Goal: Task Accomplishment & Management: Use online tool/utility

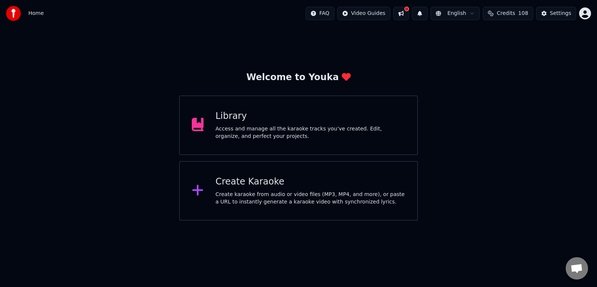
click at [292, 186] on div "Create Karaoke" at bounding box center [311, 182] width 190 height 12
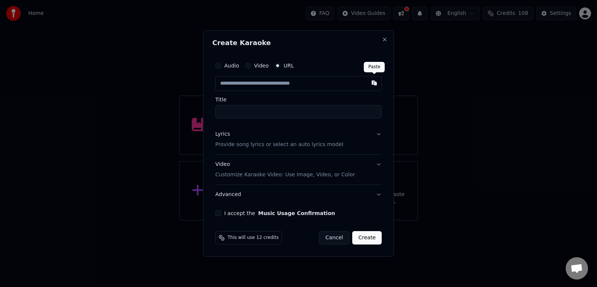
click at [373, 82] on button "button" at bounding box center [374, 82] width 15 height 13
type input "**********"
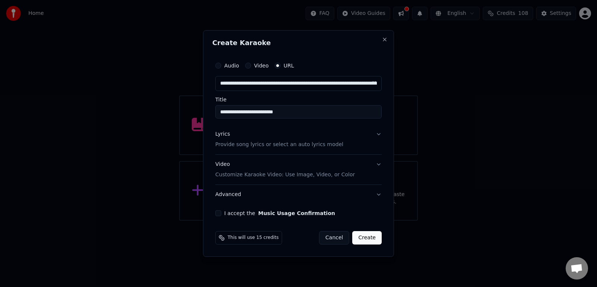
click at [378, 133] on button "Lyrics Provide song lyrics or select an auto lyrics model" at bounding box center [298, 140] width 166 height 30
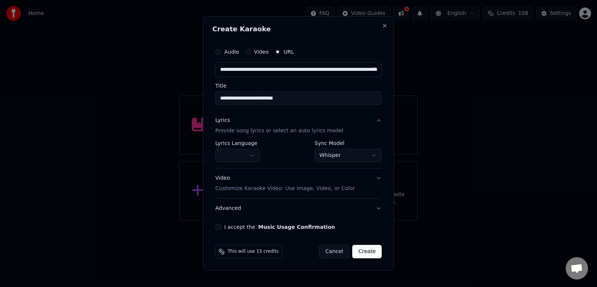
click at [373, 157] on body "**********" at bounding box center [298, 110] width 597 height 221
click at [220, 229] on button "I accept the Music Usage Confirmation" at bounding box center [218, 227] width 6 height 6
click at [369, 254] on button "Create" at bounding box center [366, 251] width 29 height 13
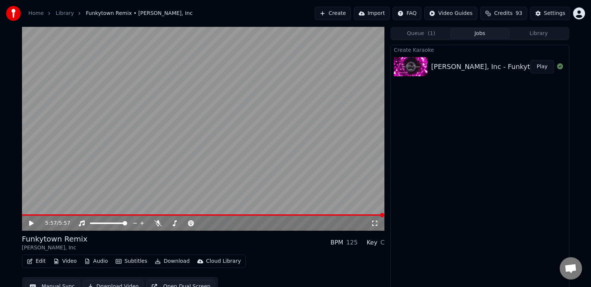
click at [32, 225] on icon at bounding box center [37, 223] width 18 height 6
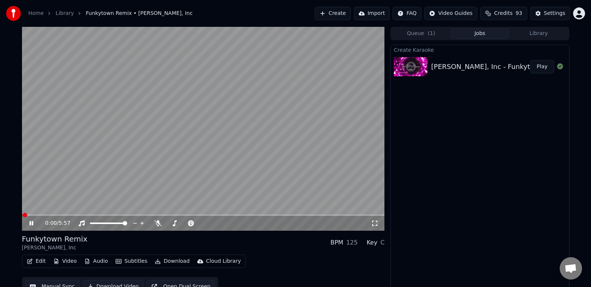
click at [373, 223] on icon at bounding box center [374, 223] width 7 height 6
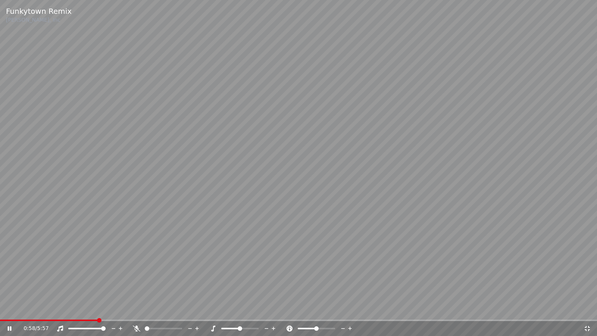
click at [585, 287] on icon at bounding box center [586, 328] width 7 height 6
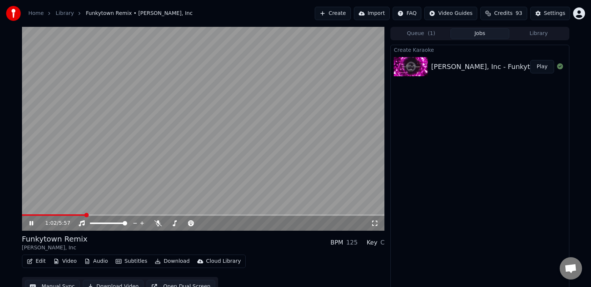
click at [31, 224] on icon at bounding box center [37, 223] width 18 height 6
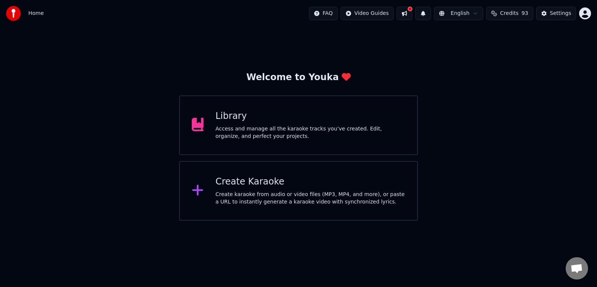
click at [327, 126] on div "Access and manage all the karaoke tracks you’ve created. Edit, organize, and pe…" at bounding box center [311, 132] width 190 height 15
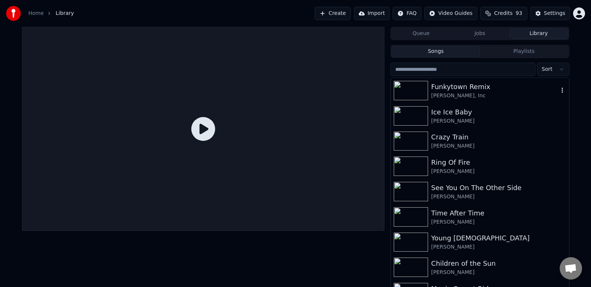
click at [559, 89] on icon "button" at bounding box center [562, 90] width 7 height 6
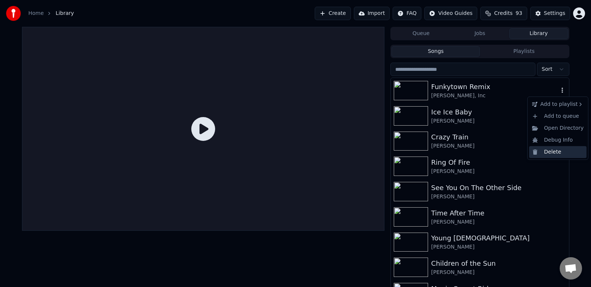
click at [555, 157] on div "Delete" at bounding box center [557, 152] width 57 height 12
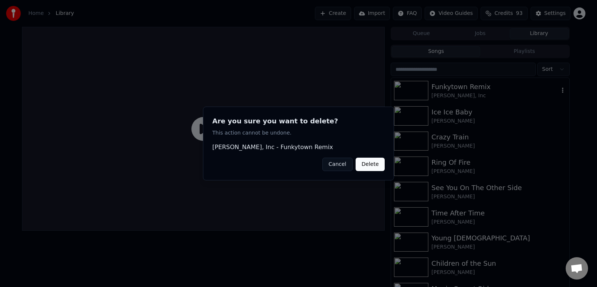
click at [382, 169] on button "Delete" at bounding box center [369, 164] width 29 height 13
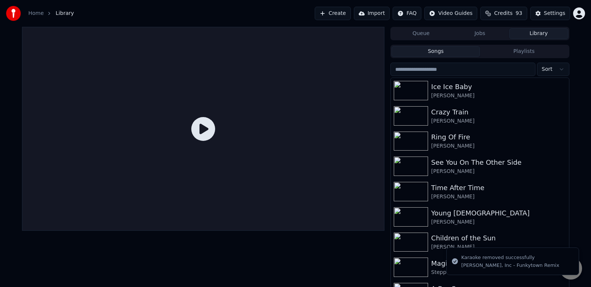
click at [339, 13] on button "Create" at bounding box center [333, 13] width 36 height 13
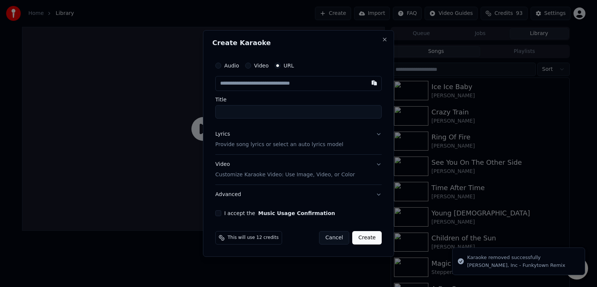
click at [295, 85] on input "text" at bounding box center [298, 83] width 166 height 15
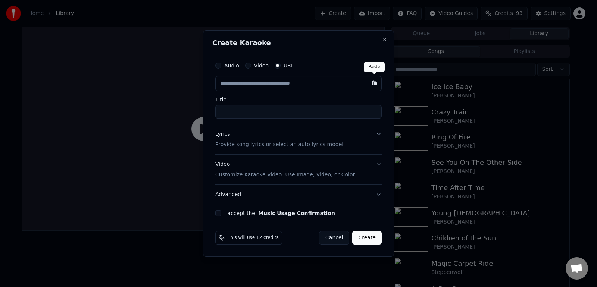
click at [378, 85] on button "button" at bounding box center [374, 82] width 15 height 13
type input "**********"
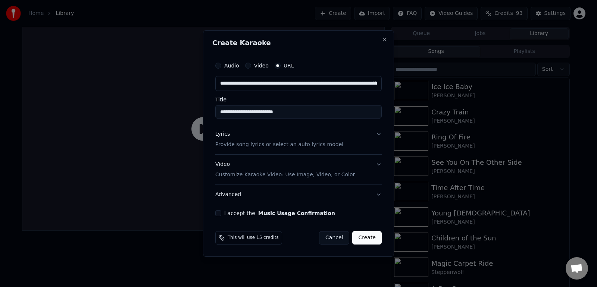
click at [379, 136] on button "Lyrics Provide song lyrics or select an auto lyrics model" at bounding box center [298, 140] width 166 height 30
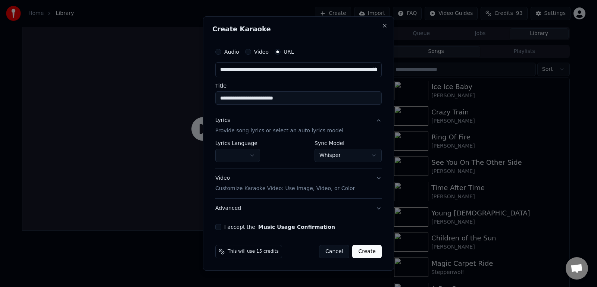
click at [374, 156] on body "**********" at bounding box center [295, 143] width 591 height 287
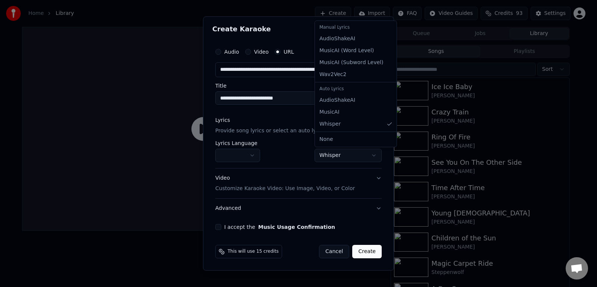
select select "**********"
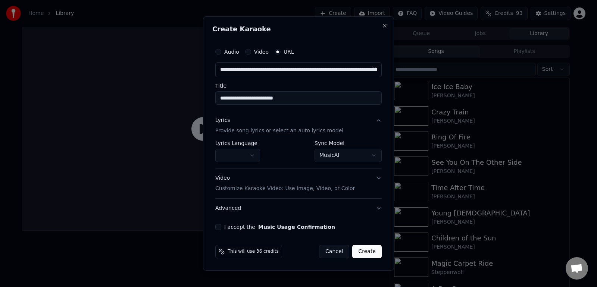
click at [221, 229] on button "I accept the Music Usage Confirmation" at bounding box center [218, 227] width 6 height 6
click at [359, 155] on body "**********" at bounding box center [295, 143] width 591 height 287
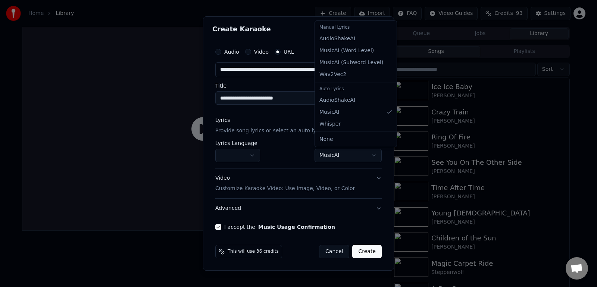
click at [340, 232] on body "**********" at bounding box center [295, 143] width 591 height 287
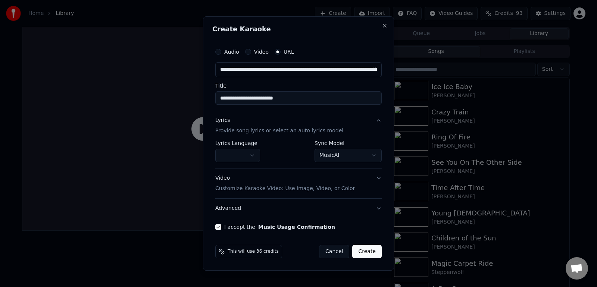
click at [372, 256] on button "Create" at bounding box center [366, 251] width 29 height 13
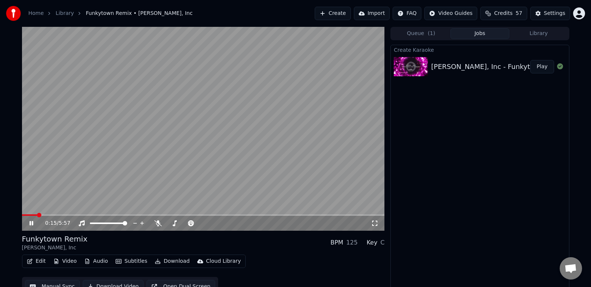
click at [37, 217] on span at bounding box center [39, 215] width 4 height 4
drag, startPoint x: 26, startPoint y: 217, endPoint x: 38, endPoint y: 220, distance: 12.9
click at [38, 220] on div "0:01 / 5:57" at bounding box center [203, 223] width 363 height 15
click at [83, 216] on div "0:02 / 5:57" at bounding box center [203, 223] width 363 height 15
click at [92, 217] on div "0:03 / 5:57" at bounding box center [203, 223] width 363 height 15
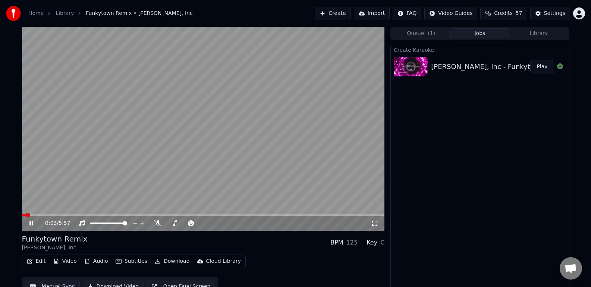
click at [94, 217] on div "0:03 / 5:57" at bounding box center [203, 223] width 363 height 15
click at [106, 219] on div "0:04 / 5:57" at bounding box center [203, 223] width 363 height 15
click at [109, 217] on div "0:04 / 5:57" at bounding box center [203, 223] width 363 height 15
click at [112, 217] on div "0:05 / 5:57" at bounding box center [203, 223] width 363 height 15
click at [113, 216] on span at bounding box center [203, 214] width 363 height 1
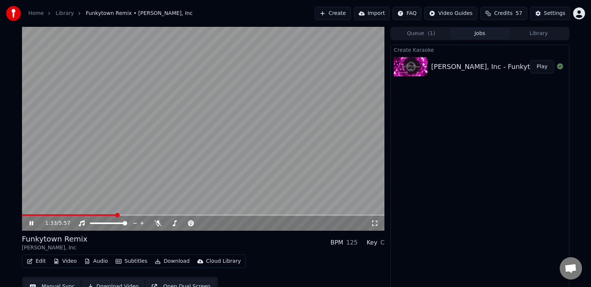
click at [81, 216] on div "1:33 / 5:57" at bounding box center [203, 223] width 363 height 15
click at [82, 214] on span at bounding box center [52, 214] width 61 height 1
click at [48, 216] on span at bounding box center [55, 214] width 66 height 1
click at [41, 216] on span at bounding box center [37, 214] width 30 height 1
click at [32, 222] on icon at bounding box center [31, 223] width 4 height 4
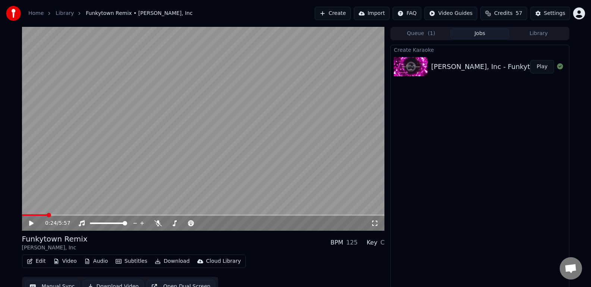
click at [68, 13] on link "Library" at bounding box center [65, 13] width 18 height 7
click at [69, 14] on link "Library" at bounding box center [65, 13] width 18 height 7
click at [532, 34] on button "Library" at bounding box center [538, 33] width 59 height 11
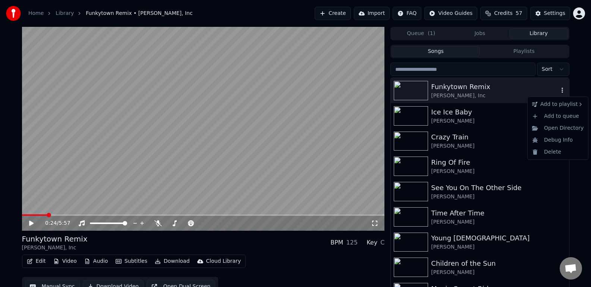
click at [559, 90] on icon "button" at bounding box center [562, 90] width 7 height 6
click at [571, 153] on div "Delete" at bounding box center [557, 152] width 57 height 12
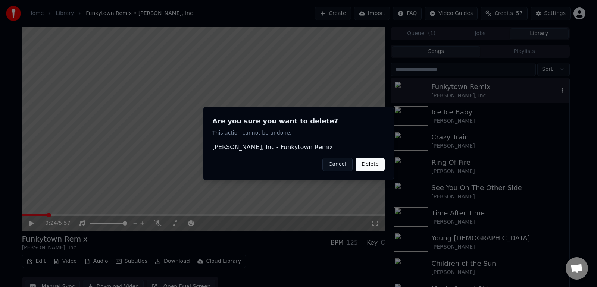
click at [375, 167] on button "Delete" at bounding box center [369, 164] width 29 height 13
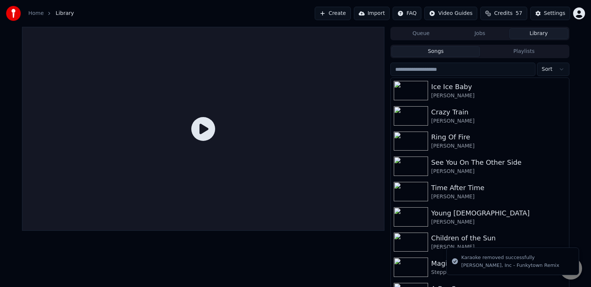
click at [348, 15] on button "Create" at bounding box center [333, 13] width 36 height 13
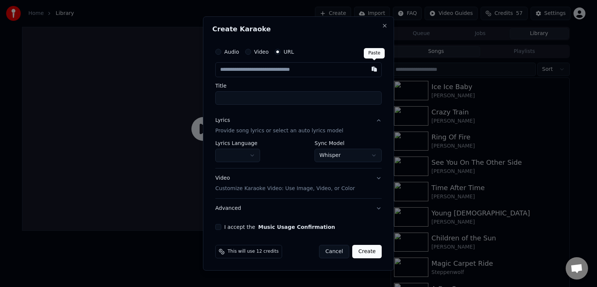
click at [373, 69] on button "button" at bounding box center [374, 68] width 15 height 13
type input "**********"
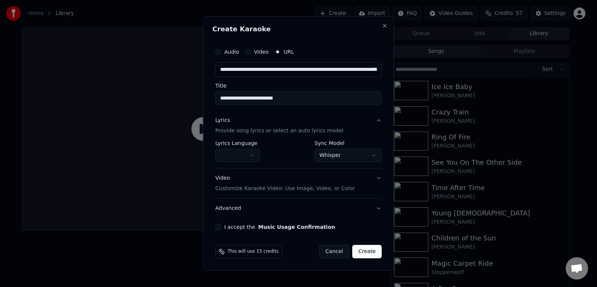
type input "**********"
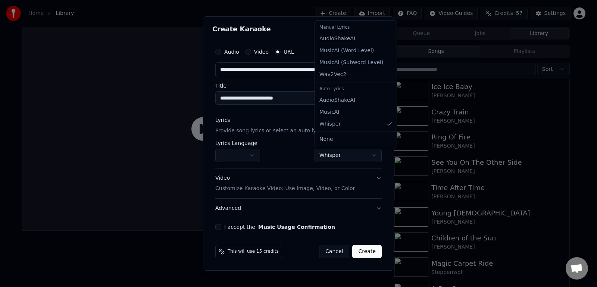
click at [363, 155] on body "**********" at bounding box center [295, 143] width 591 height 287
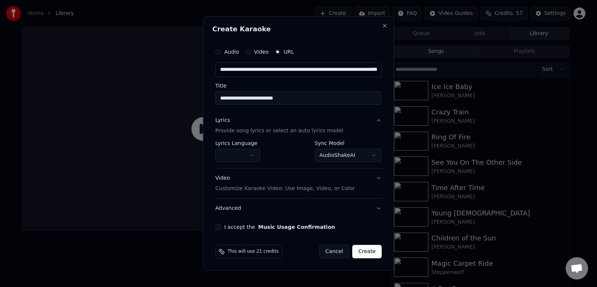
drag, startPoint x: 218, startPoint y: 227, endPoint x: 225, endPoint y: 230, distance: 7.3
click at [218, 227] on button "I accept the Music Usage Confirmation" at bounding box center [218, 227] width 6 height 6
click at [365, 254] on button "Create" at bounding box center [366, 251] width 29 height 13
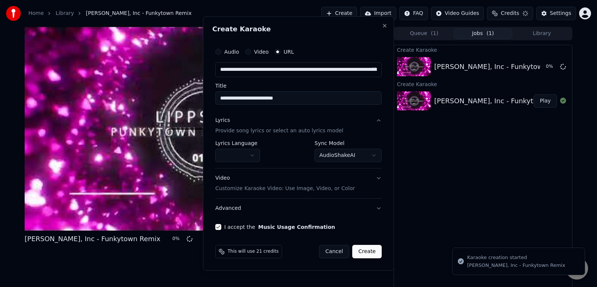
select select "*******"
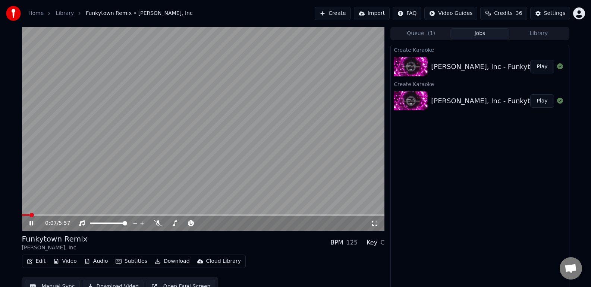
click at [57, 217] on div "0:07 / 5:57" at bounding box center [203, 223] width 363 height 15
click at [59, 216] on span at bounding box center [203, 214] width 363 height 1
click at [72, 215] on span at bounding box center [203, 214] width 363 height 1
click at [82, 215] on span at bounding box center [203, 214] width 363 height 1
click at [34, 226] on icon at bounding box center [37, 223] width 18 height 6
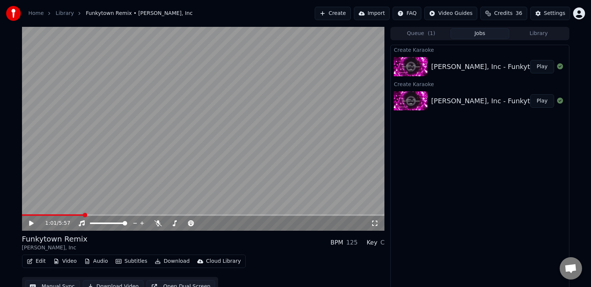
click at [552, 43] on div "Queue ( 1 ) Jobs Library Create Karaoke Lipps, Inc - Funkytown Remix Play Creat…" at bounding box center [479, 158] width 179 height 262
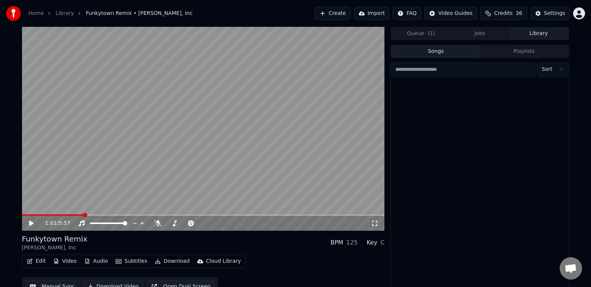
click at [552, 37] on button "Library" at bounding box center [538, 33] width 59 height 11
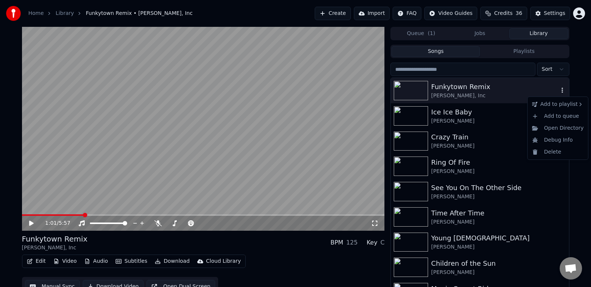
click at [559, 90] on icon "button" at bounding box center [562, 90] width 7 height 6
click at [559, 157] on div "Delete" at bounding box center [557, 152] width 57 height 12
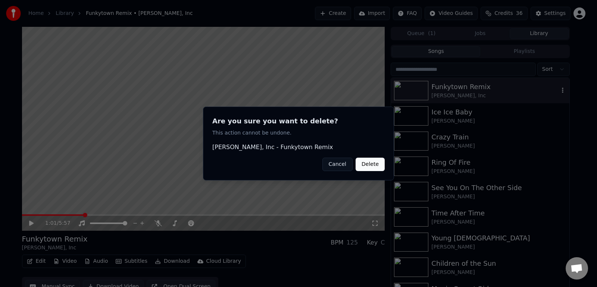
click at [383, 163] on button "Delete" at bounding box center [369, 164] width 29 height 13
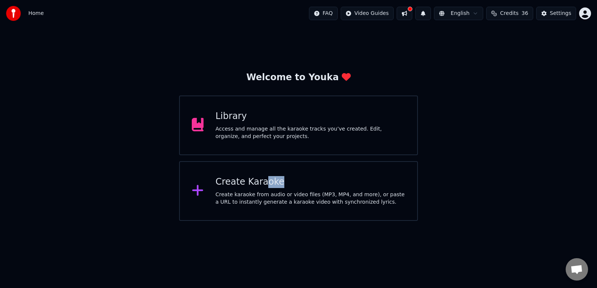
click at [261, 188] on div "Create Karaoke Create karaoke from audio or video files (MP3, MP4, and more), o…" at bounding box center [311, 191] width 190 height 30
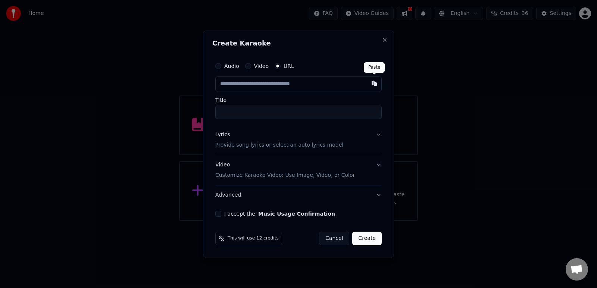
click at [376, 85] on button "button" at bounding box center [374, 82] width 15 height 13
type input "**********"
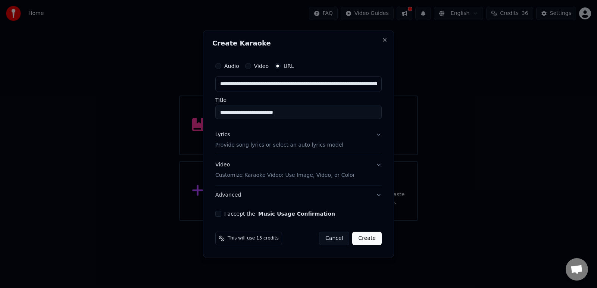
type input "**********"
click at [380, 136] on button "Lyrics Provide song lyrics or select an auto lyrics model" at bounding box center [298, 140] width 166 height 30
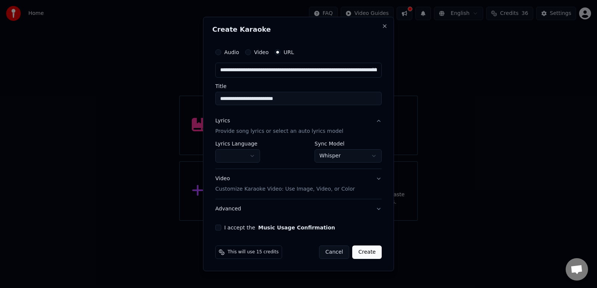
click at [242, 154] on button "button" at bounding box center [237, 155] width 45 height 13
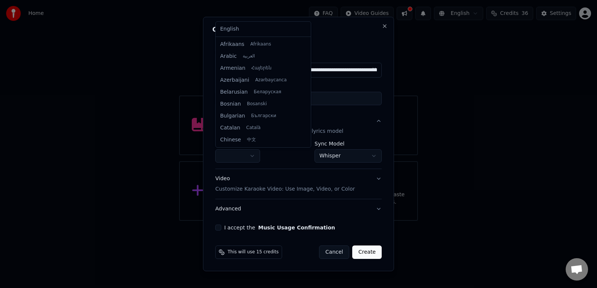
click at [440, 165] on div at bounding box center [298, 144] width 597 height 288
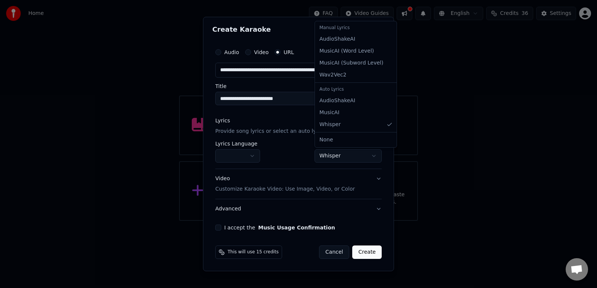
click at [363, 155] on body "**********" at bounding box center [298, 110] width 597 height 221
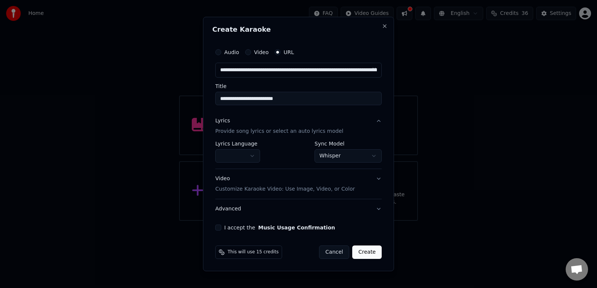
click at [217, 229] on button "I accept the Music Usage Confirmation" at bounding box center [218, 228] width 6 height 6
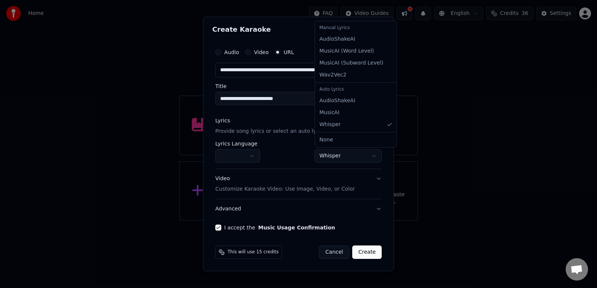
click at [355, 157] on body "**********" at bounding box center [298, 110] width 597 height 221
click at [355, 159] on body "**********" at bounding box center [298, 110] width 597 height 221
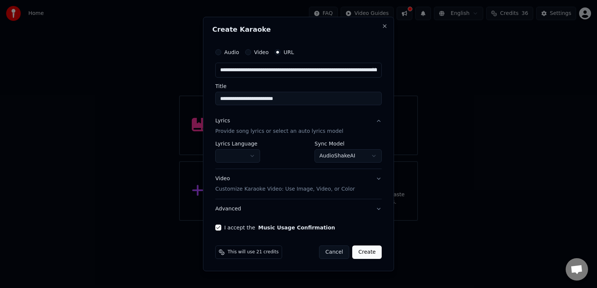
click at [323, 156] on body "**********" at bounding box center [298, 110] width 597 height 221
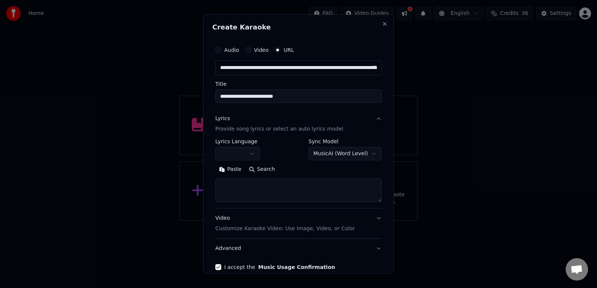
click at [347, 154] on body "**********" at bounding box center [298, 110] width 597 height 221
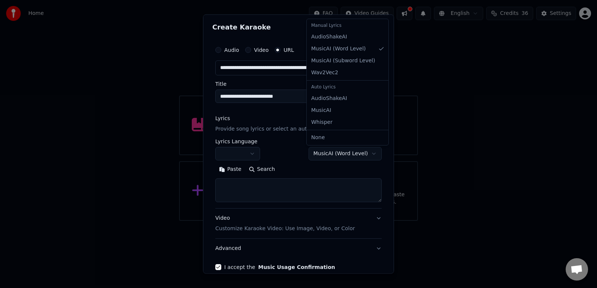
select select "**********"
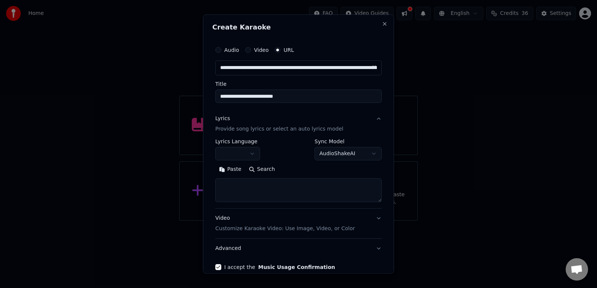
click at [270, 192] on textarea at bounding box center [298, 190] width 166 height 24
click at [235, 171] on button "Paste" at bounding box center [230, 169] width 30 height 12
type textarea "**********"
click at [358, 153] on body "**********" at bounding box center [298, 110] width 597 height 221
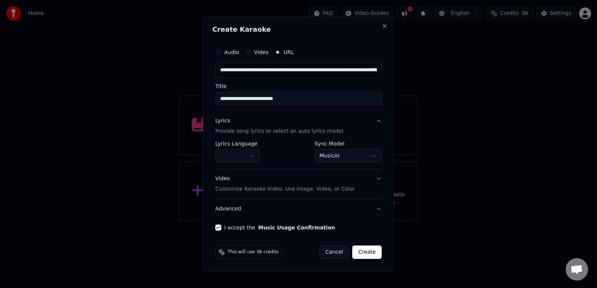
click at [363, 157] on body "**********" at bounding box center [298, 110] width 597 height 221
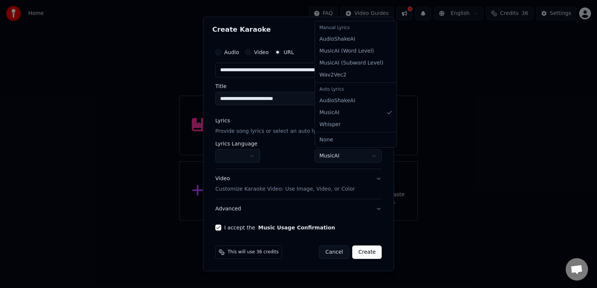
select select "**********"
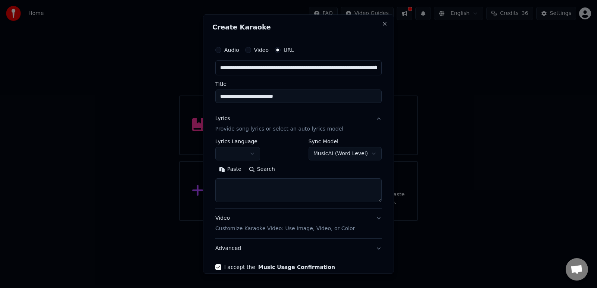
scroll to position [37, 0]
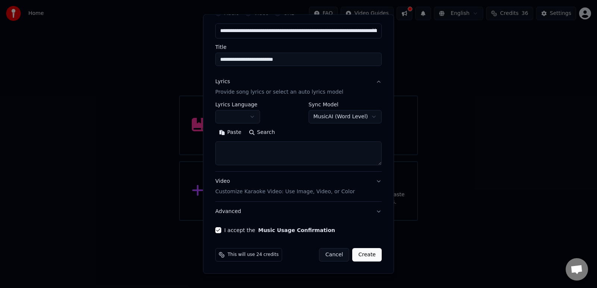
click at [360, 119] on body "**********" at bounding box center [298, 110] width 597 height 221
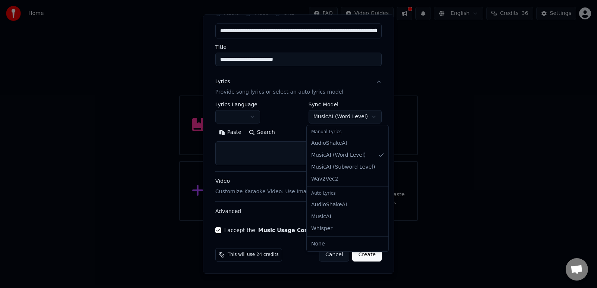
click at [368, 118] on body "**********" at bounding box center [298, 110] width 597 height 221
click at [371, 120] on body "**********" at bounding box center [298, 110] width 597 height 221
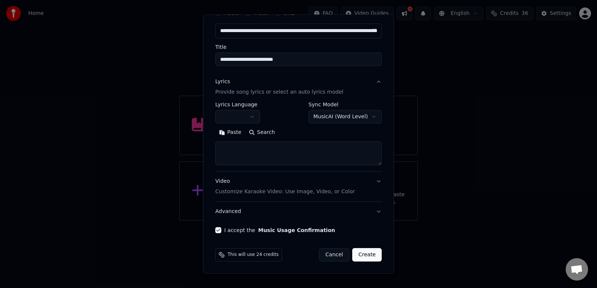
click at [276, 152] on body "**********" at bounding box center [298, 110] width 597 height 221
click at [232, 136] on button "Paste" at bounding box center [230, 132] width 30 height 12
type textarea "**********"
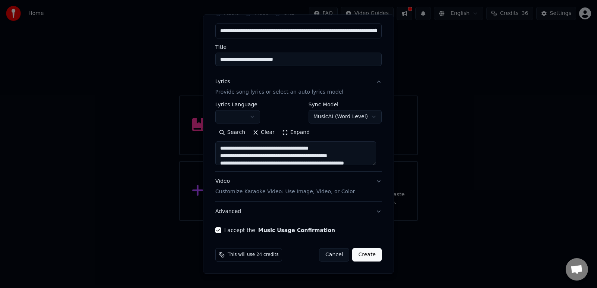
scroll to position [229, 0]
click at [362, 255] on button "Create" at bounding box center [366, 254] width 29 height 13
select select "**"
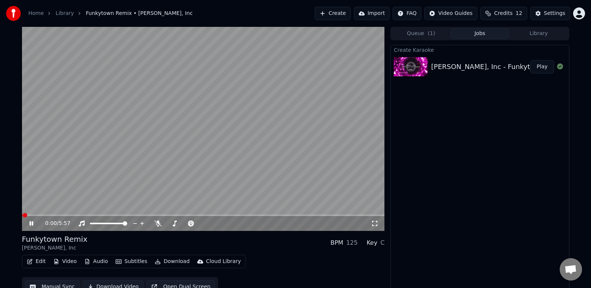
click at [375, 224] on icon at bounding box center [374, 223] width 7 height 6
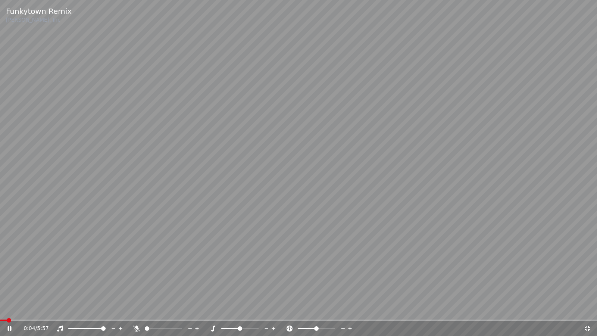
click at [17, 288] on span at bounding box center [298, 319] width 597 height 1
click at [59, 288] on span at bounding box center [298, 319] width 597 height 1
click at [87, 288] on span at bounding box center [298, 319] width 597 height 1
click at [80, 288] on span at bounding box center [40, 319] width 80 height 1
click at [281, 288] on span at bounding box center [298, 319] width 597 height 1
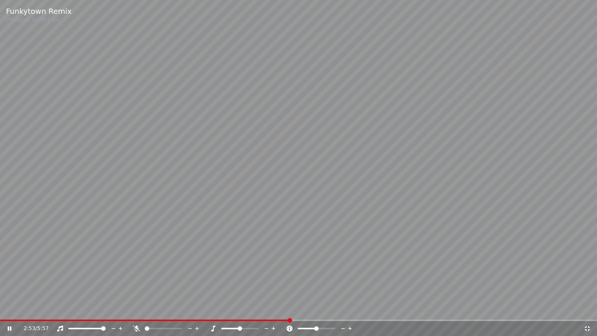
click at [316, 288] on span at bounding box center [298, 319] width 597 height 1
click at [300, 288] on span at bounding box center [150, 319] width 300 height 1
click at [267, 288] on span at bounding box center [153, 319] width 306 height 1
click at [109, 288] on div "3:52 / 5:57" at bounding box center [298, 328] width 597 height 15
click at [110, 288] on span at bounding box center [55, 319] width 110 height 1
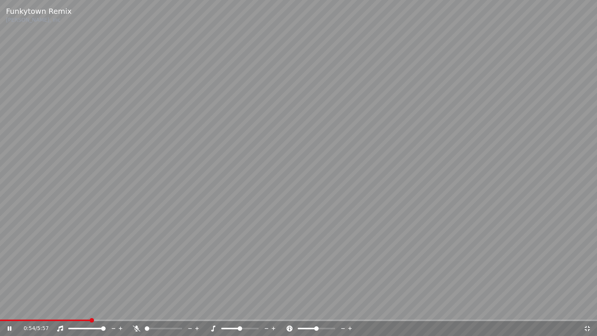
click at [90, 288] on span at bounding box center [45, 319] width 90 height 1
click at [74, 288] on span at bounding box center [37, 319] width 75 height 1
click at [106, 288] on span at bounding box center [108, 320] width 4 height 4
click at [117, 288] on div "1:28 / 5:57" at bounding box center [298, 328] width 597 height 15
click at [116, 288] on div "1:29 / 5:57" at bounding box center [298, 328] width 597 height 15
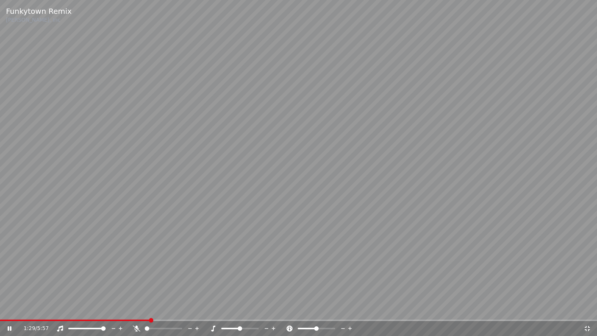
click at [117, 288] on span at bounding box center [75, 319] width 150 height 1
click at [12, 288] on icon at bounding box center [15, 328] width 18 height 6
click at [587, 288] on icon at bounding box center [586, 328] width 7 height 6
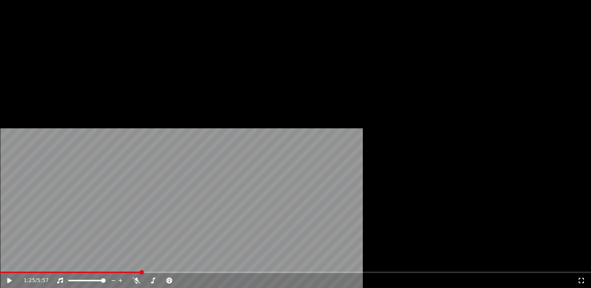
click at [41, 63] on button "Edit" at bounding box center [36, 57] width 25 height 10
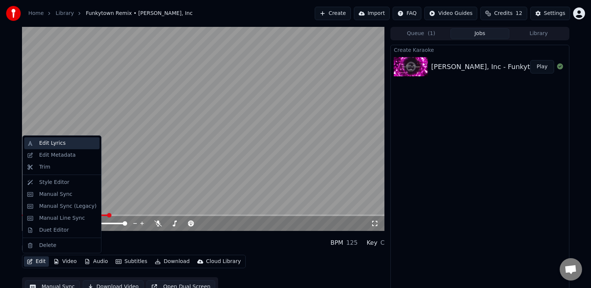
click at [73, 144] on div "Edit Lyrics" at bounding box center [67, 142] width 57 height 7
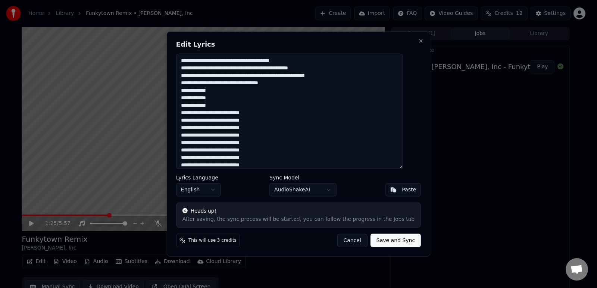
click at [291, 85] on textarea at bounding box center [289, 111] width 227 height 115
click at [286, 85] on textarea at bounding box center [289, 111] width 227 height 115
click at [285, 85] on textarea at bounding box center [289, 111] width 227 height 115
click at [249, 69] on textarea at bounding box center [289, 111] width 227 height 115
click at [284, 85] on textarea at bounding box center [289, 111] width 227 height 115
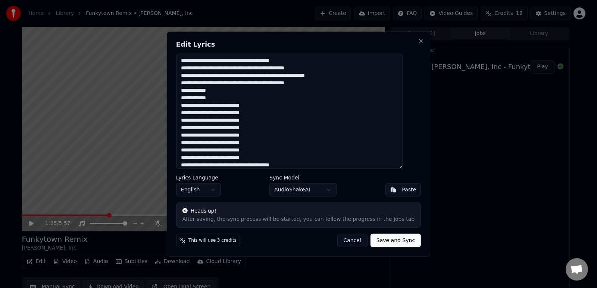
click at [247, 69] on textarea at bounding box center [289, 111] width 227 height 115
click at [245, 70] on textarea at bounding box center [289, 111] width 227 height 115
click at [305, 96] on textarea at bounding box center [289, 111] width 227 height 115
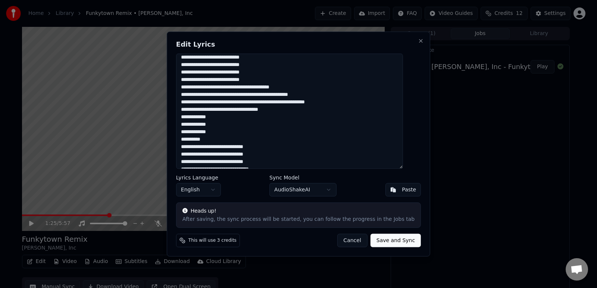
click at [249, 95] on textarea at bounding box center [289, 111] width 227 height 115
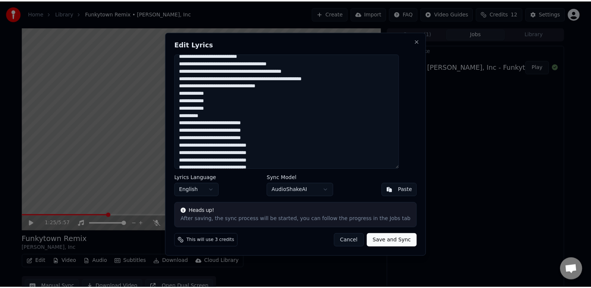
scroll to position [108, 0]
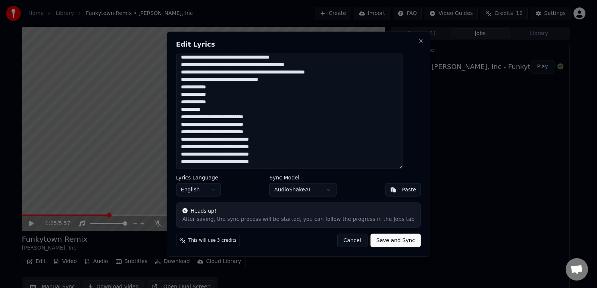
type textarea "**********"
click at [394, 242] on button "Save and Sync" at bounding box center [395, 239] width 50 height 13
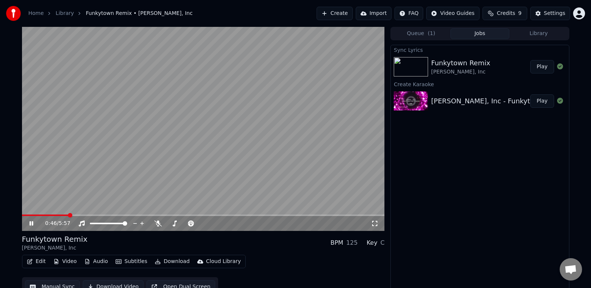
click at [68, 214] on span at bounding box center [45, 214] width 47 height 1
click at [381, 226] on div "0:49 / 5:57" at bounding box center [203, 223] width 357 height 7
click at [374, 225] on icon at bounding box center [374, 223] width 7 height 6
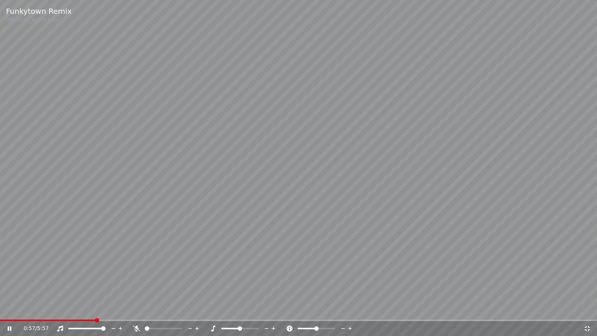
click at [82, 288] on span at bounding box center [47, 319] width 95 height 1
click at [71, 288] on span at bounding box center [46, 319] width 93 height 1
click at [15, 288] on span at bounding box center [17, 320] width 4 height 4
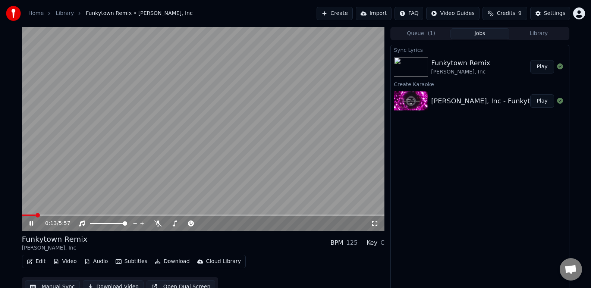
click at [465, 66] on div "Funkytown Remix" at bounding box center [460, 63] width 59 height 10
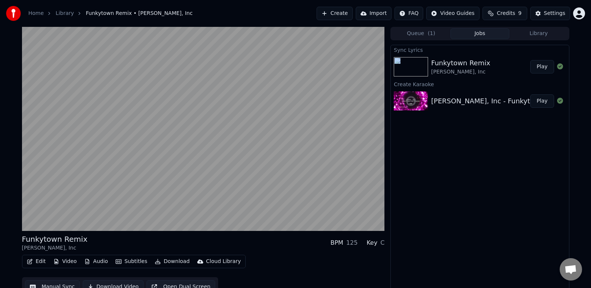
drag, startPoint x: 485, startPoint y: 62, endPoint x: 429, endPoint y: 61, distance: 56.0
click at [426, 61] on div "Funkytown Remix Lipps, Inc Play" at bounding box center [480, 66] width 178 height 25
drag, startPoint x: 472, startPoint y: 58, endPoint x: 523, endPoint y: 57, distance: 50.7
click at [523, 58] on div "Funkytown Remix Lipps, Inc" at bounding box center [480, 67] width 99 height 18
drag, startPoint x: 523, startPoint y: 57, endPoint x: 491, endPoint y: 63, distance: 32.5
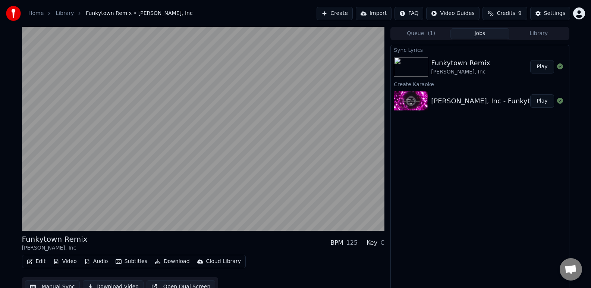
click at [491, 63] on div "Funkytown Remix Lipps, Inc" at bounding box center [480, 67] width 99 height 18
drag, startPoint x: 491, startPoint y: 63, endPoint x: 498, endPoint y: 61, distance: 7.6
click at [498, 61] on div "Funkytown Remix Lipps, Inc" at bounding box center [480, 67] width 99 height 18
click at [534, 32] on button "Library" at bounding box center [538, 33] width 59 height 11
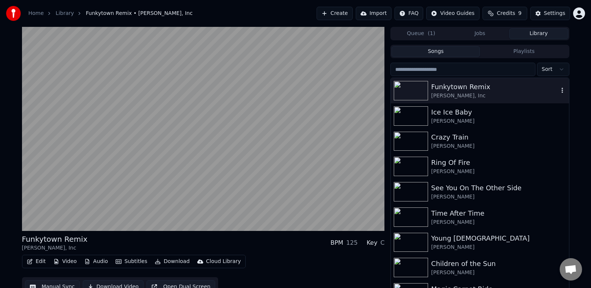
click at [480, 85] on div "Funkytown Remix" at bounding box center [494, 87] width 127 height 10
click at [475, 93] on div "[PERSON_NAME], Inc" at bounding box center [494, 95] width 127 height 7
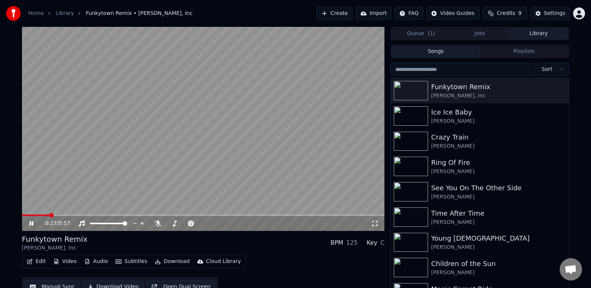
click at [29, 222] on icon at bounding box center [31, 223] width 4 height 4
click at [463, 88] on div "Funkytown Remix" at bounding box center [494, 87] width 127 height 10
click at [463, 89] on div "Funkytown Remix" at bounding box center [494, 87] width 127 height 10
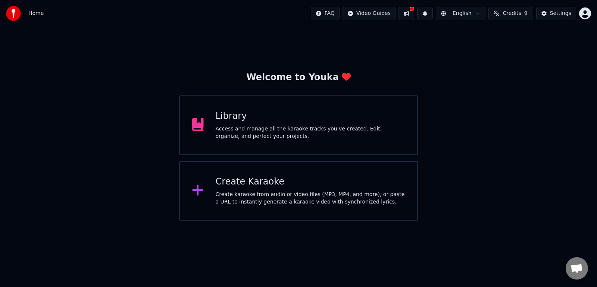
click at [241, 194] on div "Create karaoke from audio or video files (MP3, MP4, and more), or paste a URL t…" at bounding box center [311, 198] width 190 height 15
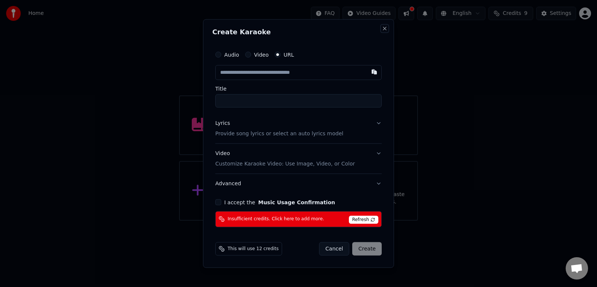
click at [386, 28] on button "Close" at bounding box center [385, 29] width 6 height 6
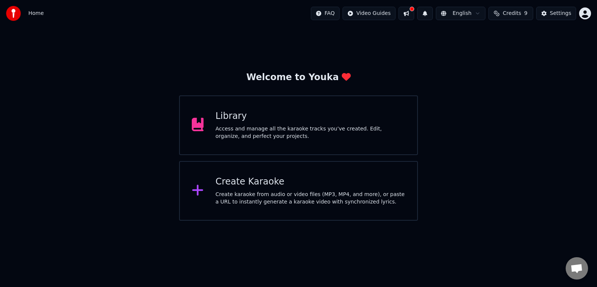
click at [340, 131] on div "Access and manage all the karaoke tracks you’ve created. Edit, organize, and pe…" at bounding box center [311, 132] width 190 height 15
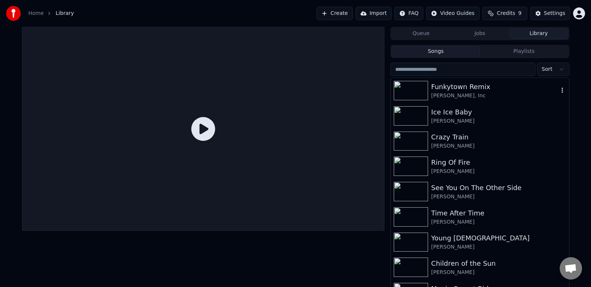
click at [449, 87] on div "Funkytown Remix" at bounding box center [494, 87] width 127 height 10
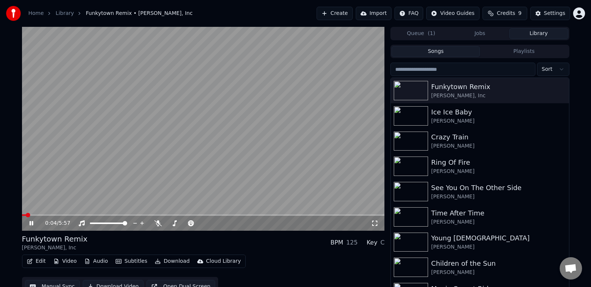
drag, startPoint x: 33, startPoint y: 223, endPoint x: 98, endPoint y: 233, distance: 66.1
click at [33, 223] on icon at bounding box center [37, 223] width 18 height 6
click at [42, 263] on button "Edit" at bounding box center [36, 261] width 25 height 10
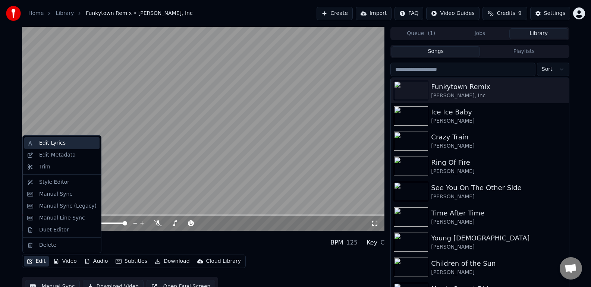
click at [69, 141] on div "Edit Lyrics" at bounding box center [67, 142] width 57 height 7
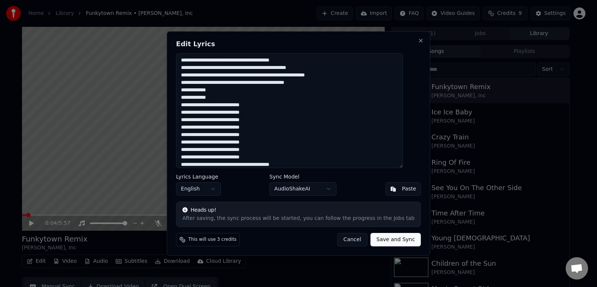
click at [331, 188] on body "Home Library Funkytown Remix • Lipps, Inc Create Import FAQ Video Guides Credit…" at bounding box center [295, 143] width 591 height 287
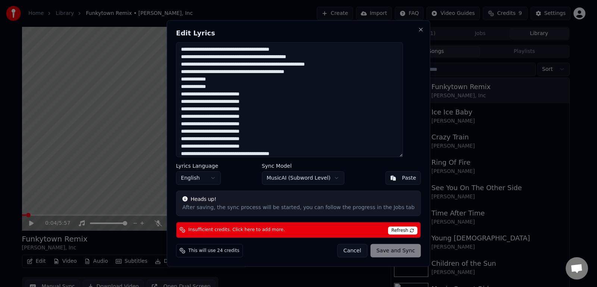
click at [329, 176] on body "Home Library Funkytown Remix • Lipps, Inc Create Import FAQ Video Guides Credit…" at bounding box center [295, 143] width 591 height 287
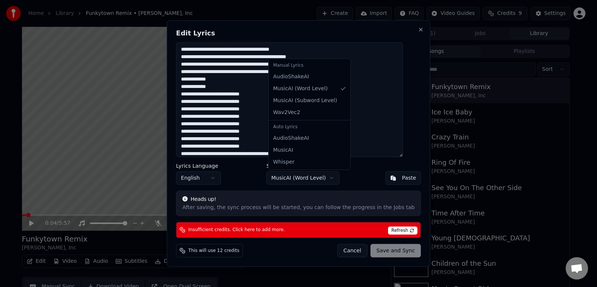
click at [333, 181] on body "Home Library Funkytown Remix • Lipps, Inc Create Import FAQ Video Guides Credit…" at bounding box center [295, 143] width 591 height 287
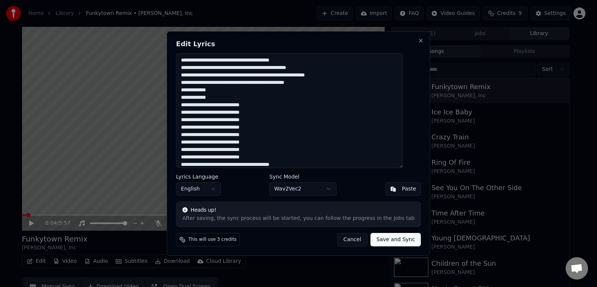
click at [385, 241] on button "Save and Sync" at bounding box center [395, 239] width 50 height 13
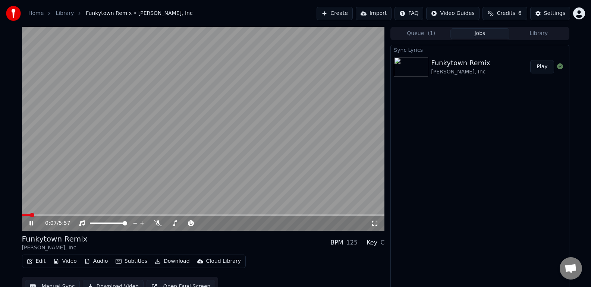
click at [44, 216] on span at bounding box center [203, 214] width 363 height 1
click at [61, 216] on span at bounding box center [203, 214] width 363 height 1
click at [376, 225] on icon at bounding box center [374, 223] width 7 height 6
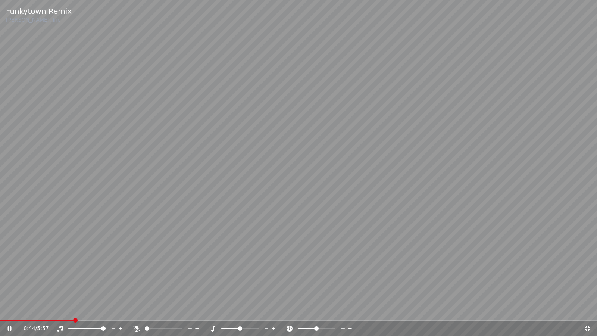
click at [93, 287] on span at bounding box center [298, 319] width 597 height 1
click at [80, 287] on span at bounding box center [40, 319] width 80 height 1
click at [58, 287] on span at bounding box center [60, 320] width 4 height 4
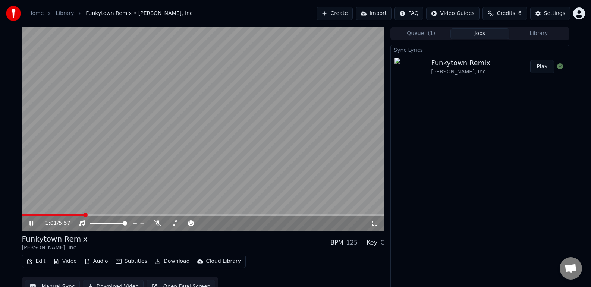
click at [547, 34] on button "Library" at bounding box center [538, 33] width 59 height 11
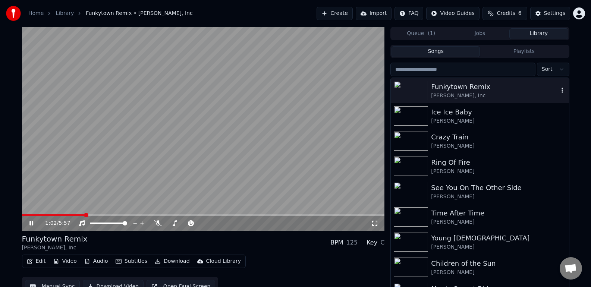
click at [490, 88] on div "Funkytown Remix" at bounding box center [494, 87] width 127 height 10
click at [31, 223] on icon at bounding box center [31, 223] width 4 height 4
click at [495, 92] on div "[PERSON_NAME], Inc" at bounding box center [494, 95] width 127 height 7
click at [442, 94] on div "[PERSON_NAME], Inc" at bounding box center [494, 95] width 127 height 7
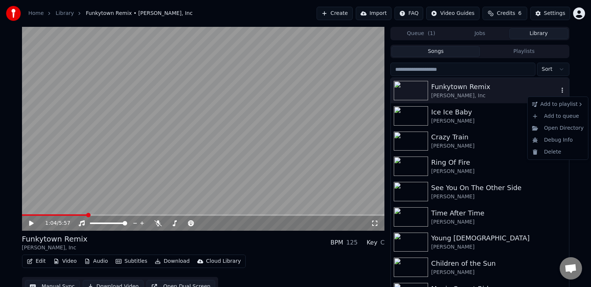
click at [559, 91] on icon "button" at bounding box center [562, 90] width 7 height 6
click at [509, 82] on div "Funkytown Remix" at bounding box center [494, 87] width 127 height 10
click at [37, 261] on button "Edit" at bounding box center [36, 261] width 25 height 10
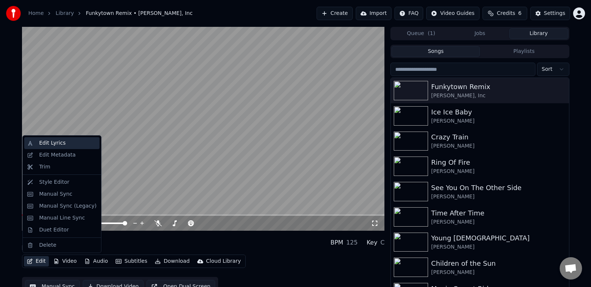
click at [73, 141] on div "Edit Lyrics" at bounding box center [67, 142] width 57 height 7
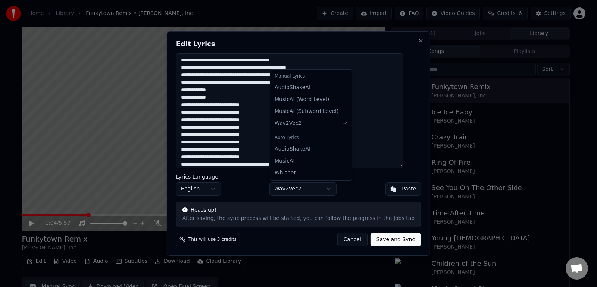
click at [327, 183] on body "Home Library Funkytown Remix • Lipps, Inc Create Import FAQ Video Guides Credit…" at bounding box center [295, 143] width 591 height 287
click at [296, 188] on body "Home Library Funkytown Remix • Lipps, Inc Create Import FAQ Video Guides Credit…" at bounding box center [295, 143] width 591 height 287
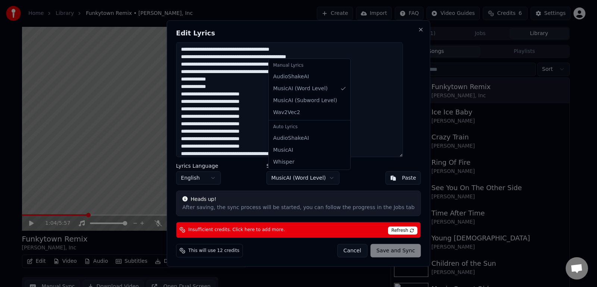
click at [324, 182] on body "Home Library Funkytown Remix • Lipps, Inc Create Import FAQ Video Guides Credit…" at bounding box center [295, 143] width 591 height 287
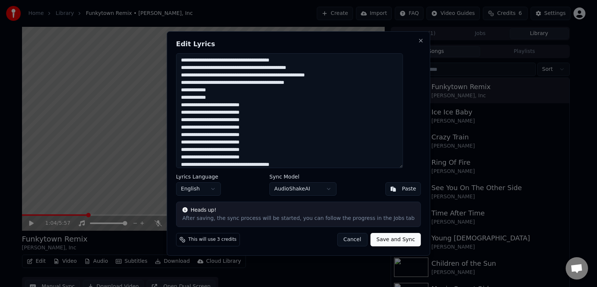
click at [330, 189] on body "Home Library Funkytown Remix • Lipps, Inc Create Import FAQ Video Guides Credit…" at bounding box center [295, 143] width 591 height 287
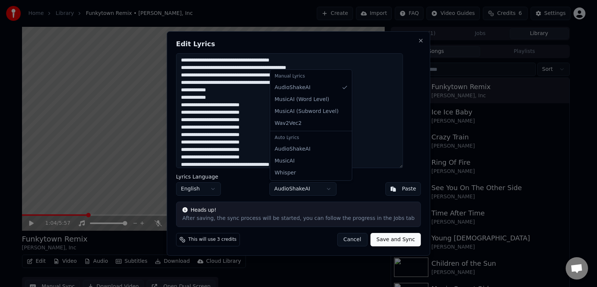
click at [360, 190] on body "Home Library Funkytown Remix • Lipps, Inc Create Import FAQ Video Guides Credit…" at bounding box center [295, 143] width 591 height 287
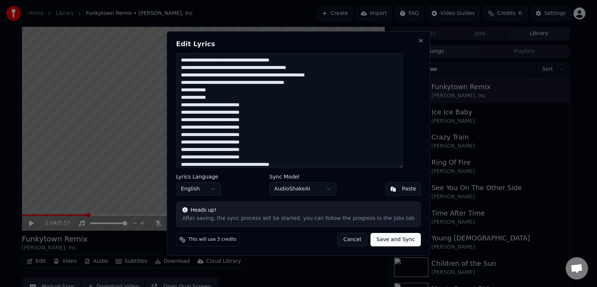
click at [391, 241] on button "Save and Sync" at bounding box center [395, 239] width 50 height 13
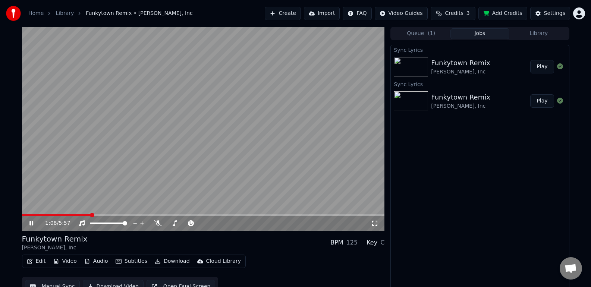
click span
click icon
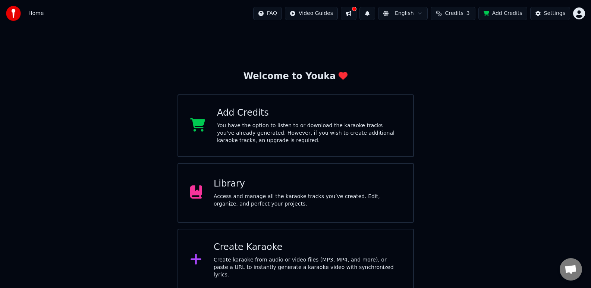
scroll to position [1, 0]
click at [273, 178] on div "Library" at bounding box center [308, 184] width 188 height 12
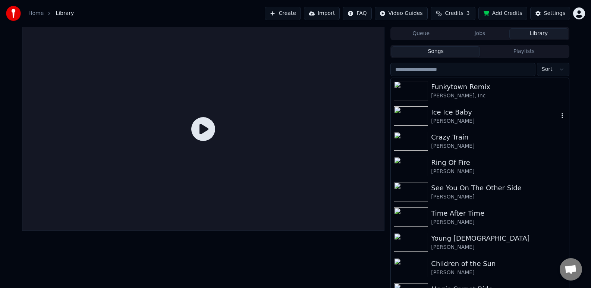
click at [445, 116] on div "Ice Ice Baby" at bounding box center [494, 112] width 127 height 10
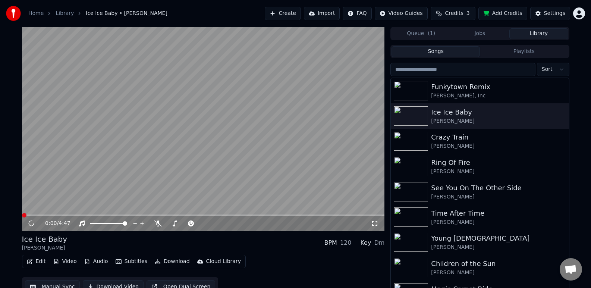
click at [374, 226] on icon at bounding box center [374, 223] width 7 height 6
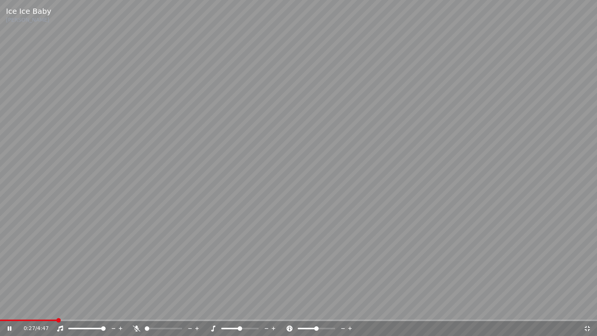
click at [9, 288] on icon at bounding box center [10, 328] width 4 height 4
click at [0, 288] on span at bounding box center [2, 320] width 4 height 4
click at [11, 288] on icon at bounding box center [9, 328] width 4 height 5
click at [15, 288] on span at bounding box center [17, 320] width 4 height 4
click at [8, 288] on icon at bounding box center [10, 328] width 4 height 4
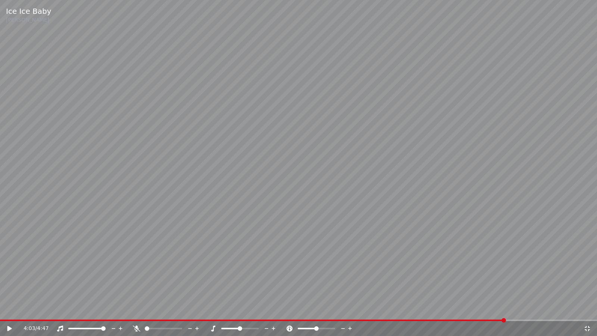
click at [8, 288] on icon at bounding box center [9, 328] width 4 height 5
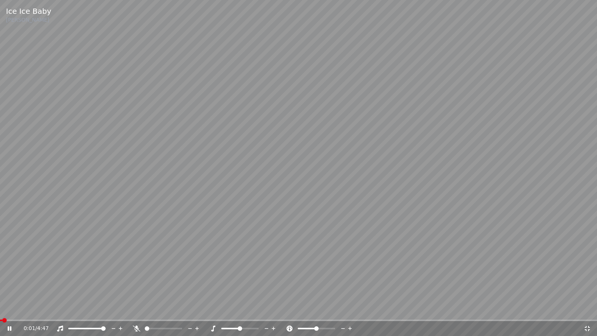
click at [1, 288] on span at bounding box center [1, 319] width 2 height 1
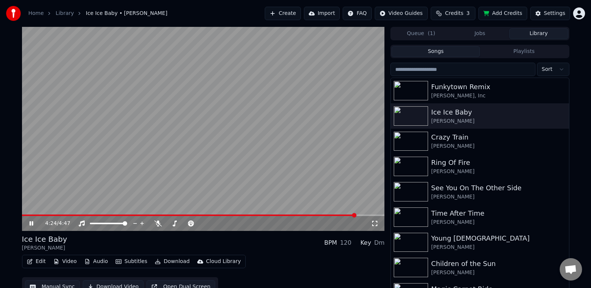
click at [34, 223] on icon at bounding box center [37, 223] width 18 height 6
click at [417, 142] on img at bounding box center [411, 141] width 34 height 19
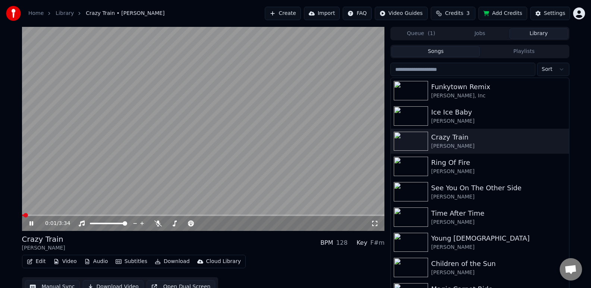
click at [377, 225] on icon at bounding box center [374, 223] width 5 height 5
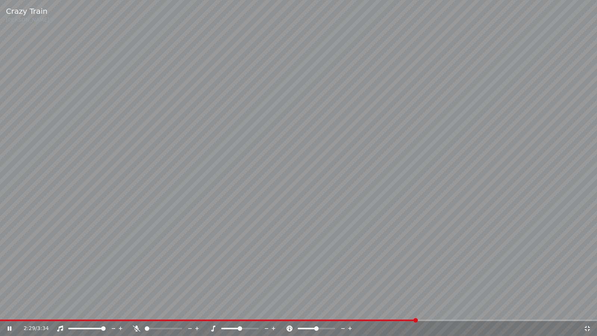
click at [3, 288] on span at bounding box center [208, 319] width 416 height 1
click at [70, 288] on div "2:20 / 3:34" at bounding box center [298, 328] width 597 height 15
click at [74, 288] on span at bounding box center [37, 319] width 75 height 1
click at [12, 288] on icon at bounding box center [15, 328] width 18 height 6
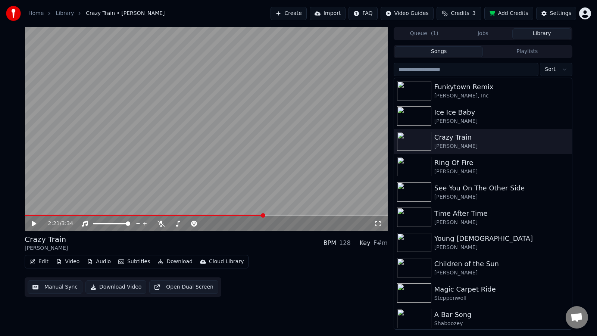
click at [29, 7] on div "Home Library Crazy Train • [PERSON_NAME]" at bounding box center [85, 13] width 159 height 15
click at [239, 13] on div "Home Library Crazy Train • [PERSON_NAME] Create Import FAQ Video Guides Credits…" at bounding box center [298, 13] width 597 height 27
click at [307, 13] on button "Create" at bounding box center [288, 13] width 36 height 13
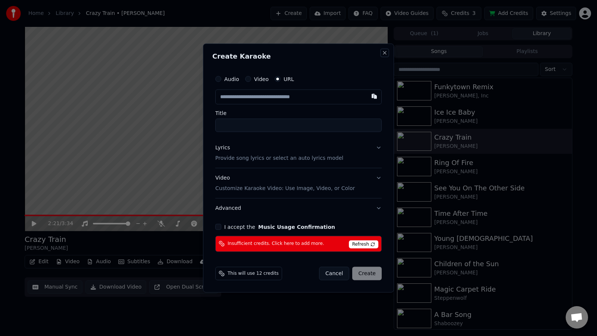
click at [386, 52] on button "Close" at bounding box center [385, 53] width 6 height 6
